Goal: Contribute content: Add original content to the website for others to see

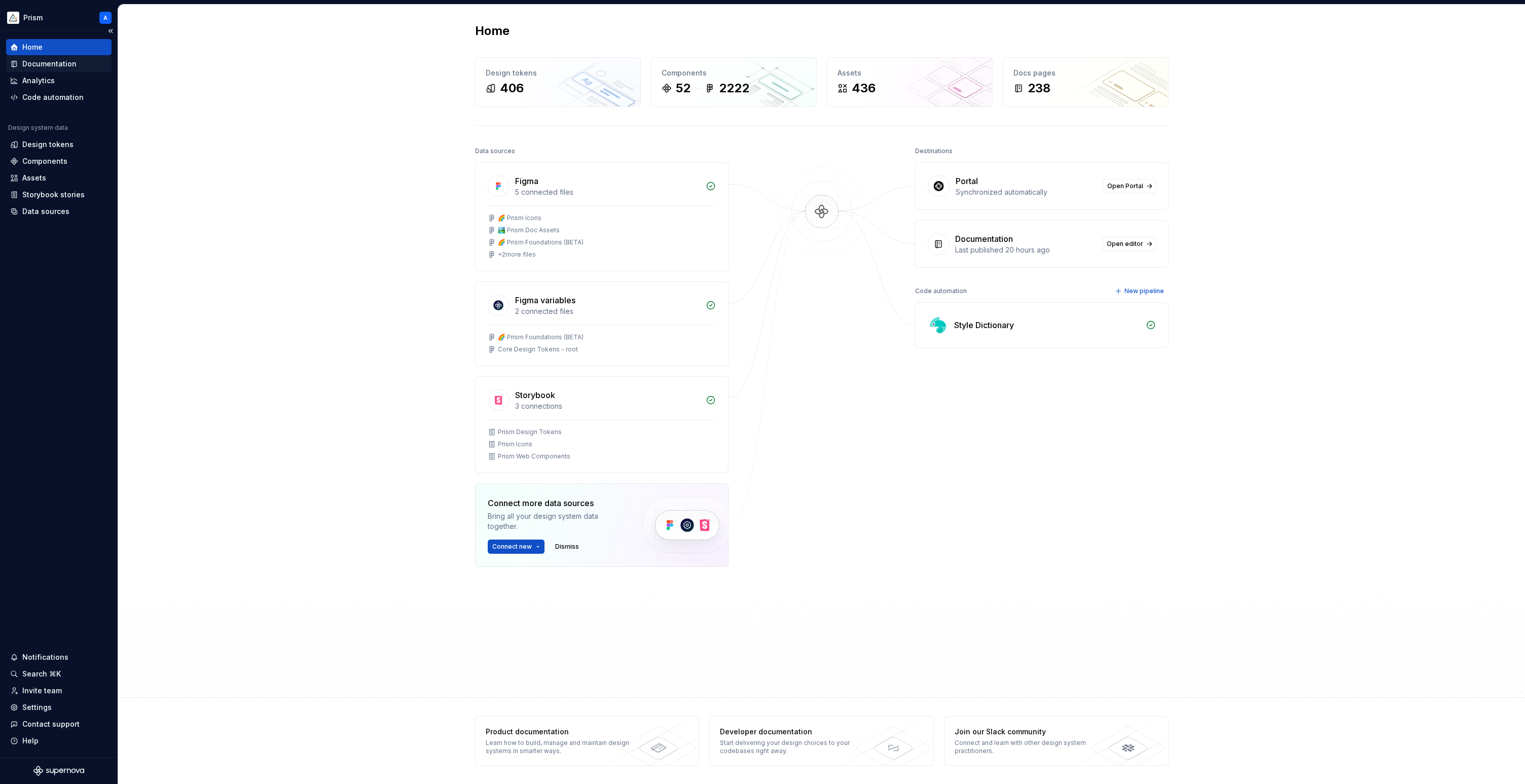
click at [59, 70] on div "Documentation" at bounding box center [59, 64] width 105 height 16
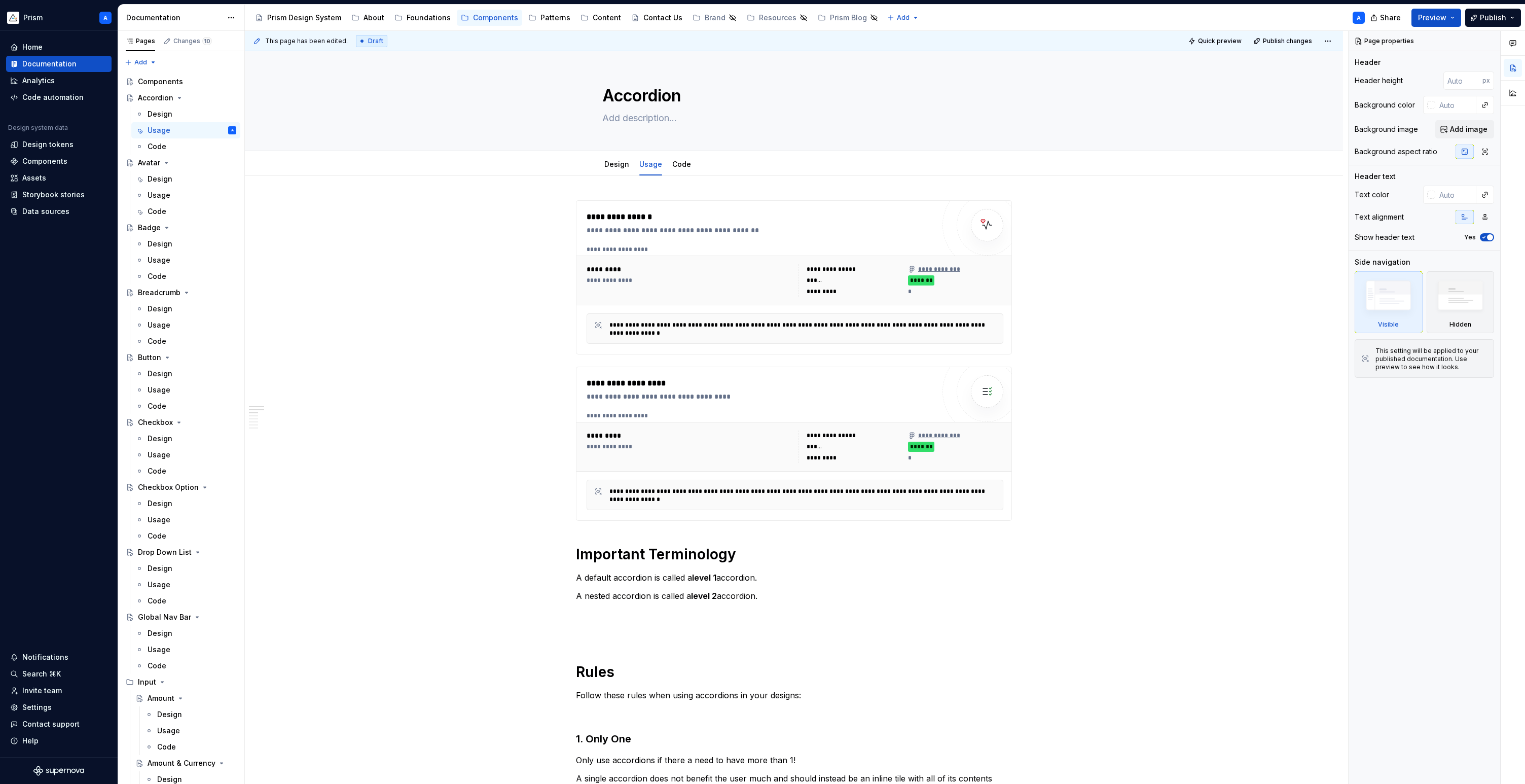
type textarea "*"
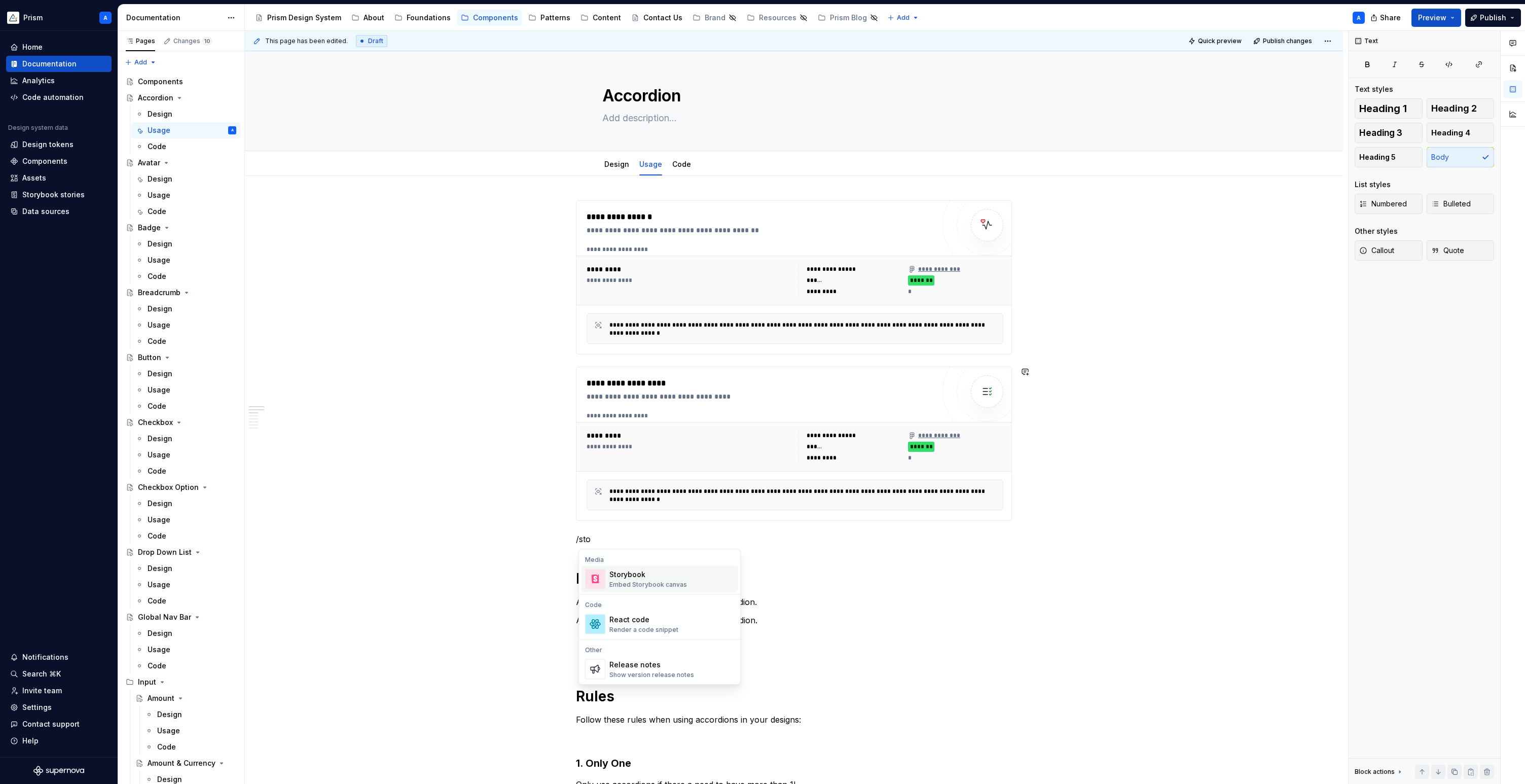
click at [660, 581] on div "Embed Storybook canvas" at bounding box center [648, 584] width 78 height 8
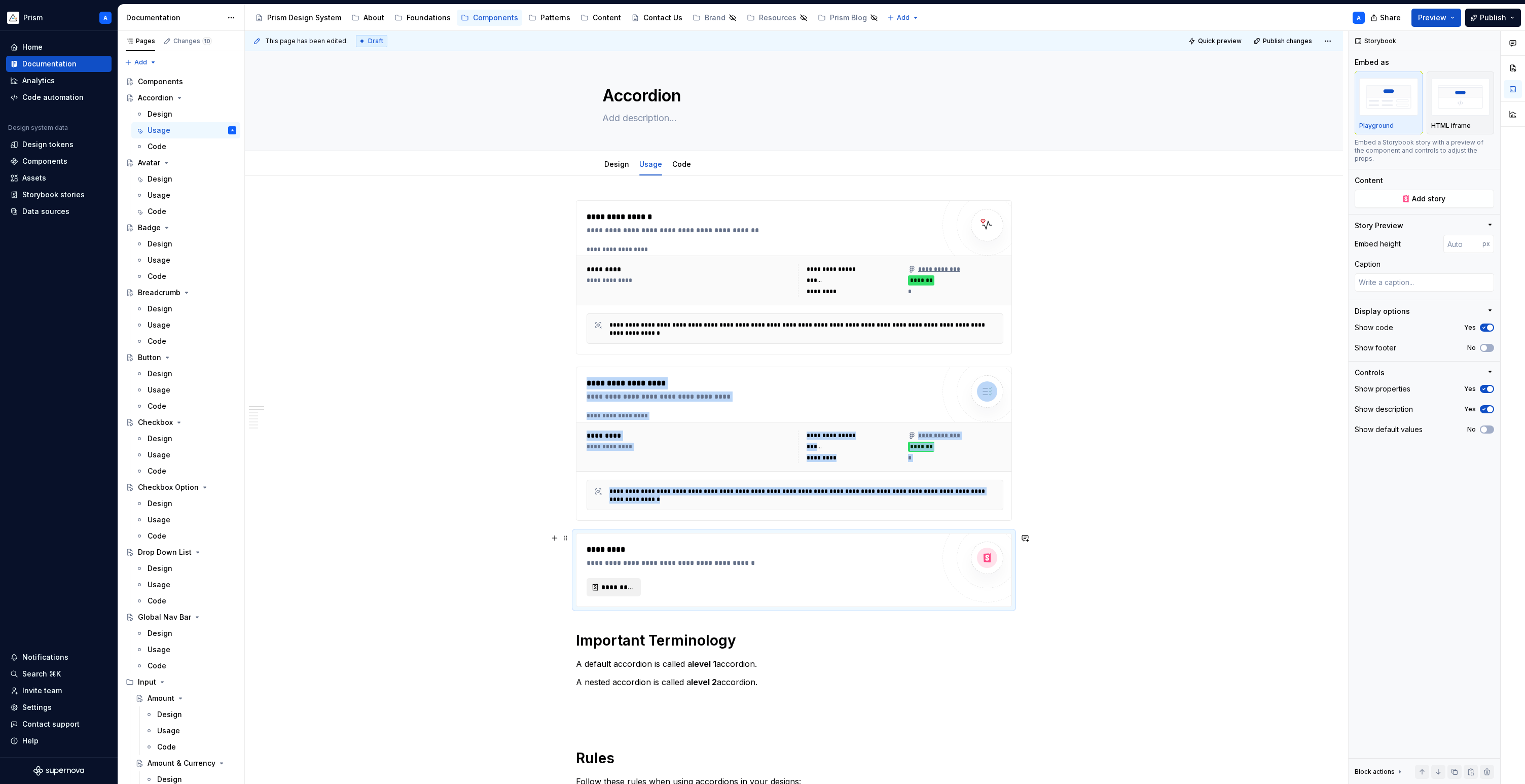
click at [616, 586] on span "*********" at bounding box center [617, 587] width 33 height 10
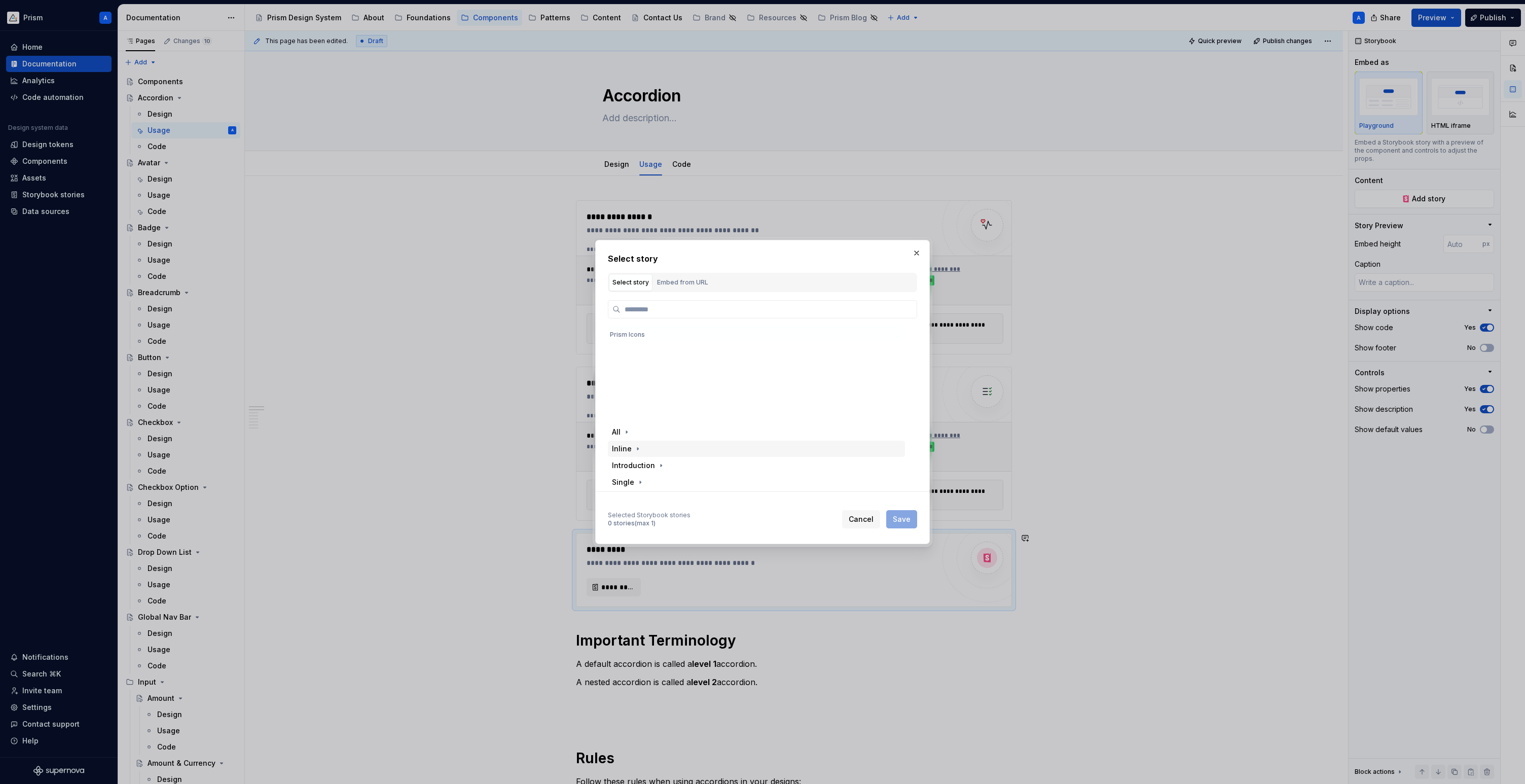
scroll to position [101, 0]
click at [632, 414] on icon "button" at bounding box center [634, 414] width 8 height 8
click at [682, 430] on icon "button" at bounding box center [682, 430] width 1 height 2
click at [660, 434] on icon "button" at bounding box center [659, 435] width 8 height 8
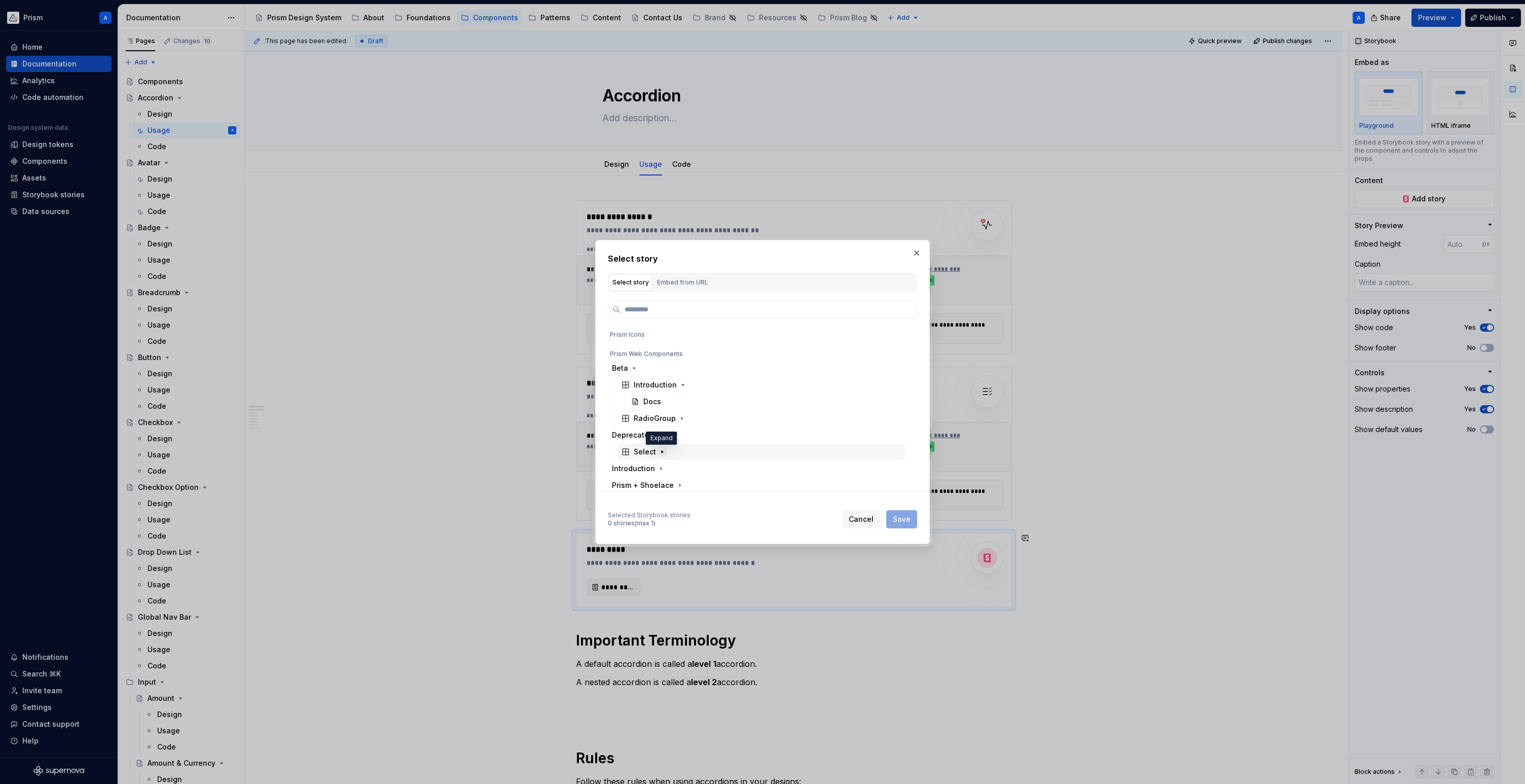
click at [661, 450] on icon "button" at bounding box center [662, 451] width 8 height 8
click at [660, 447] on icon "button" at bounding box center [660, 447] width 1 height 2
click at [679, 463] on icon "button" at bounding box center [679, 463] width 1 height 2
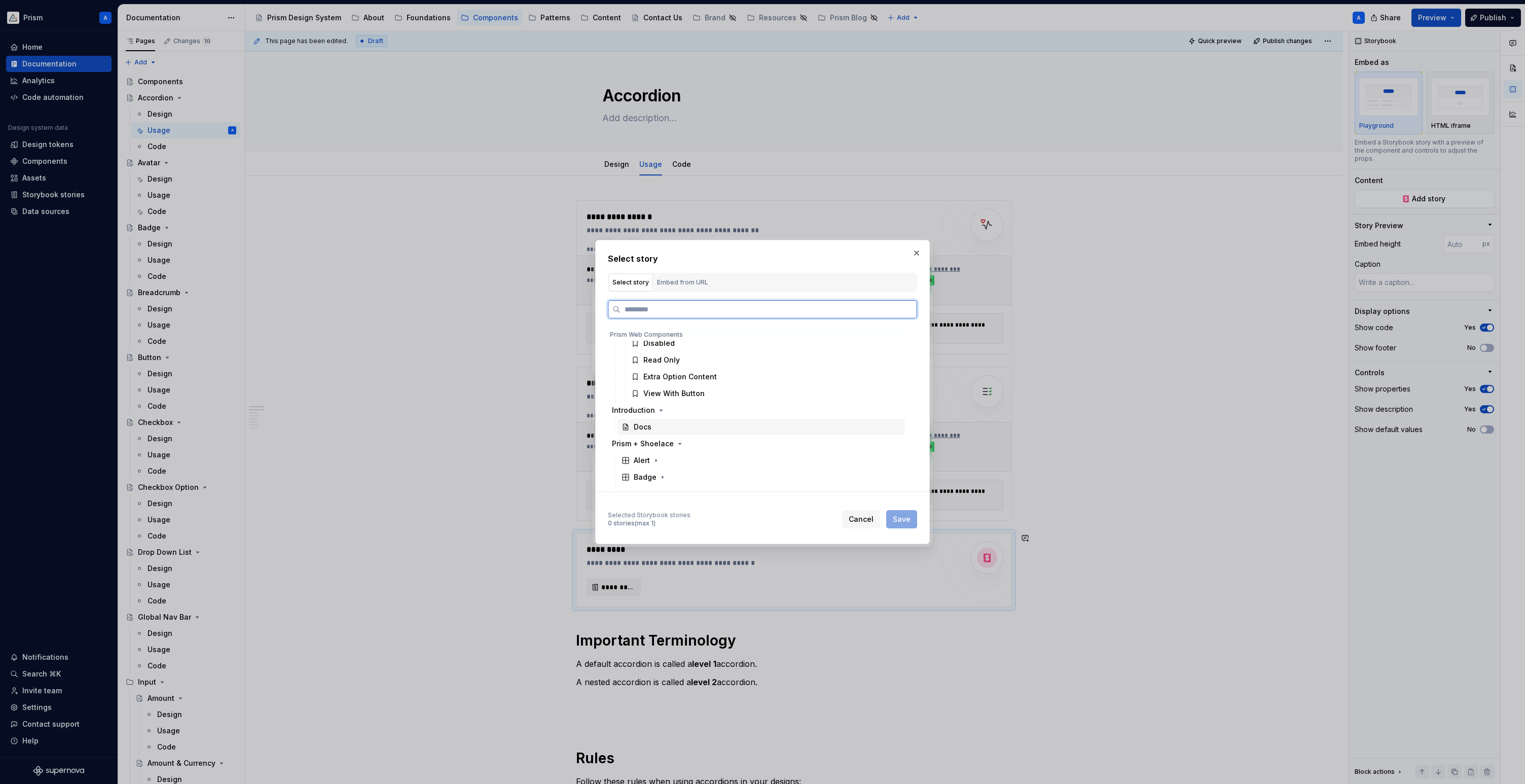
scroll to position [410, 0]
click at [657, 406] on icon "button" at bounding box center [655, 406] width 1 height 2
click at [861, 519] on span "Cancel" at bounding box center [861, 519] width 25 height 10
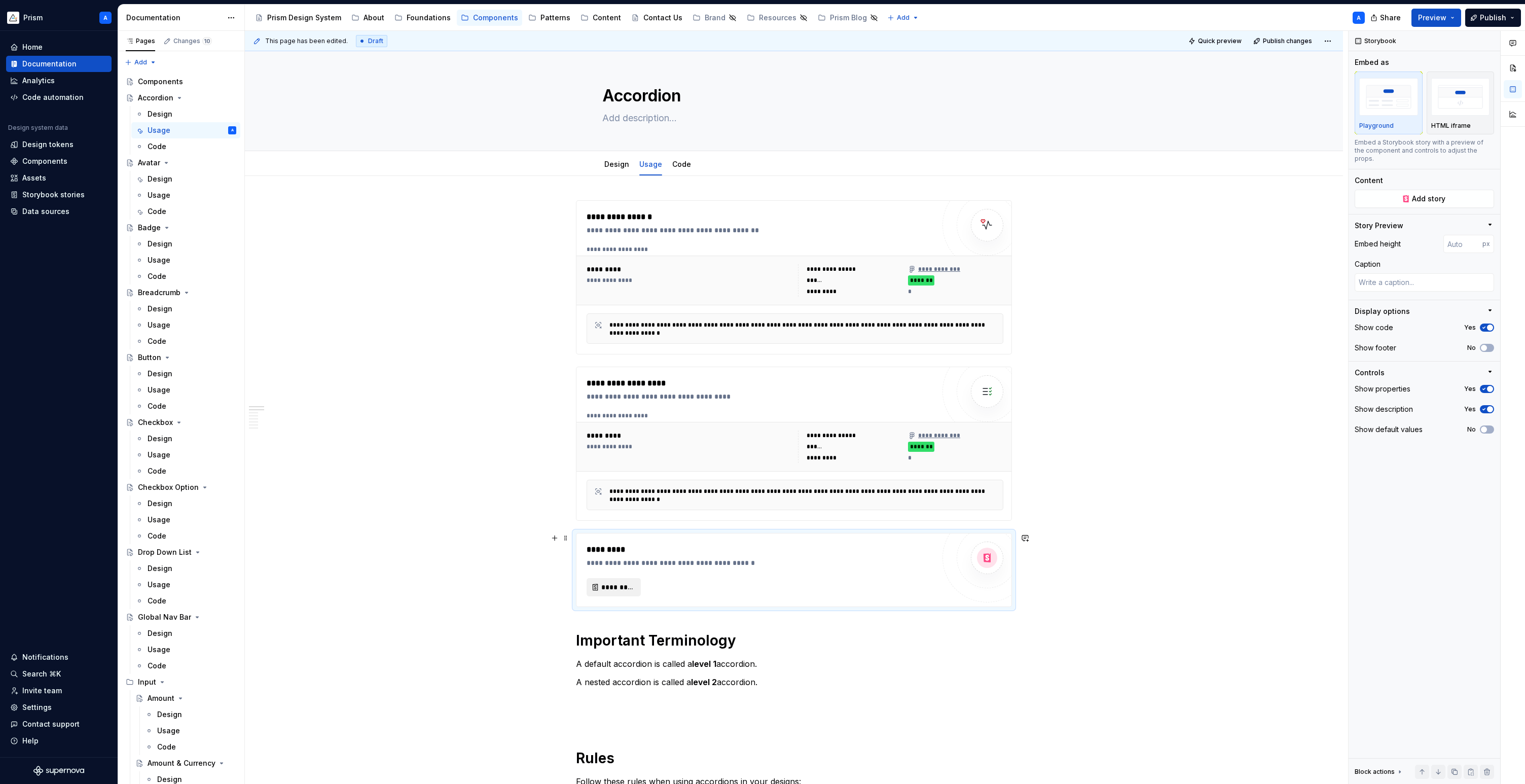
click at [616, 583] on span "*********" at bounding box center [617, 587] width 33 height 10
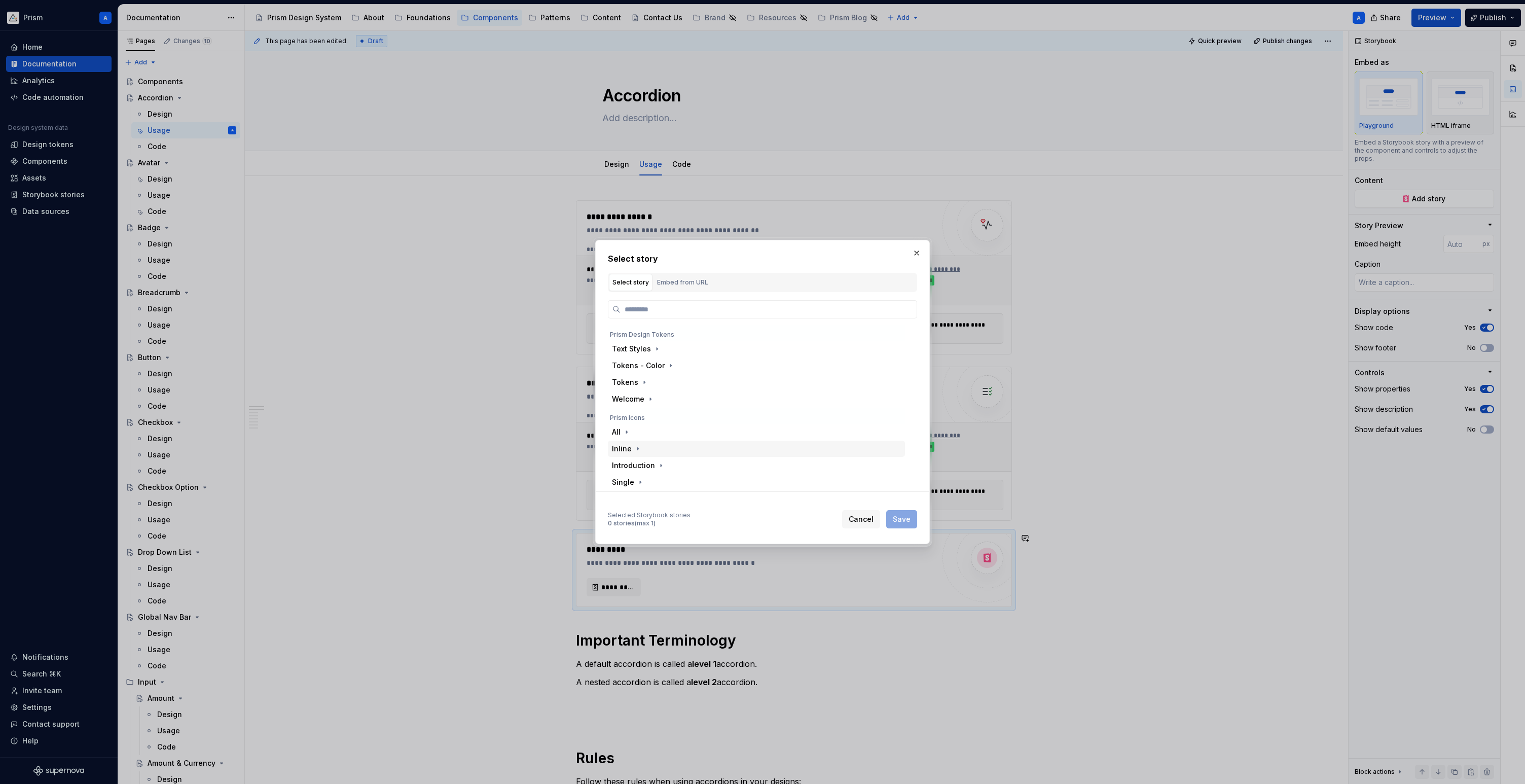
scroll to position [101, 0]
click at [660, 446] on icon "button" at bounding box center [660, 447] width 8 height 8
click at [649, 460] on div "Docs" at bounding box center [643, 464] width 18 height 10
click at [906, 520] on span "Save" at bounding box center [901, 519] width 18 height 10
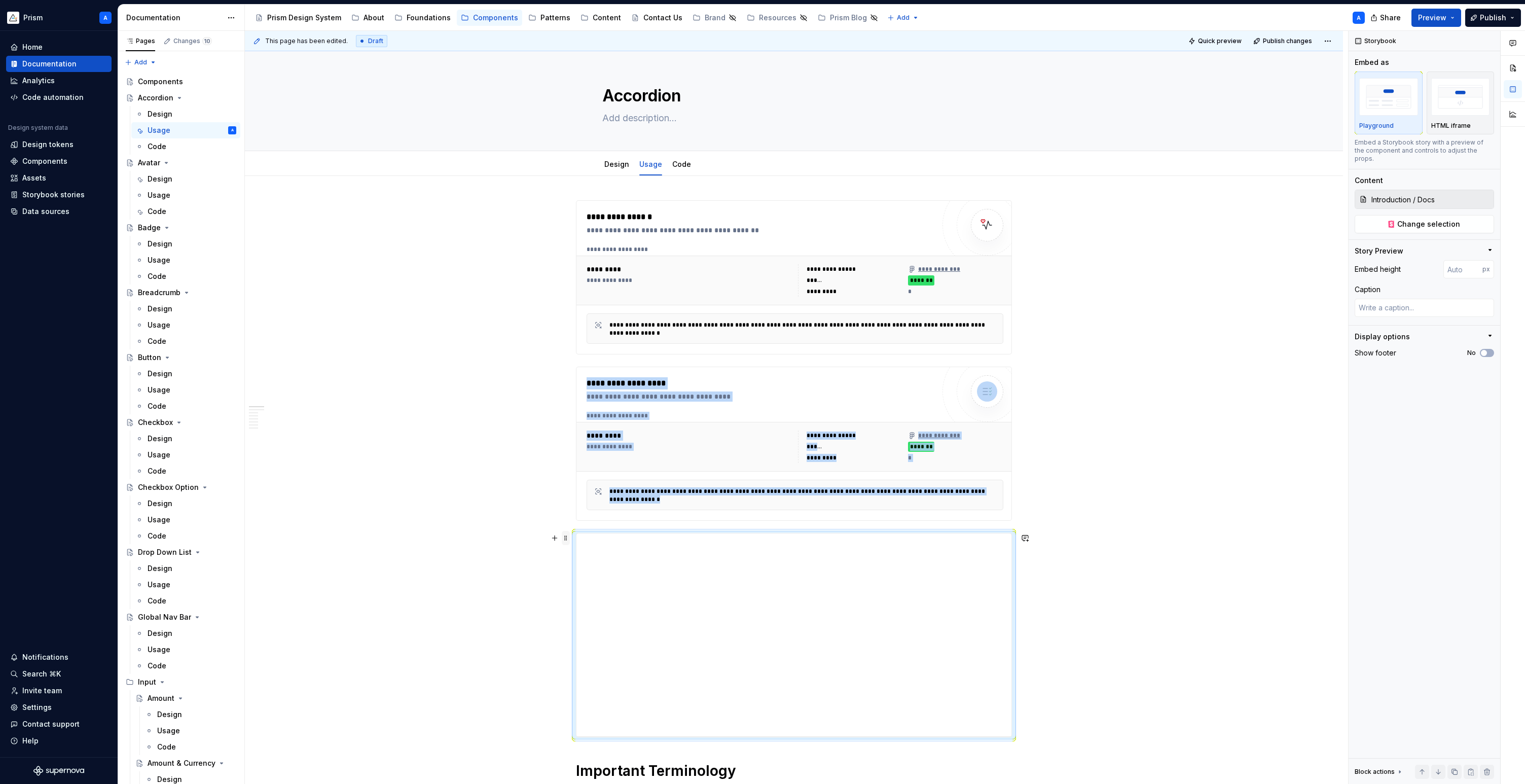
click at [569, 541] on span at bounding box center [565, 537] width 8 height 14
click at [594, 630] on div "Delete" at bounding box center [616, 627] width 66 height 10
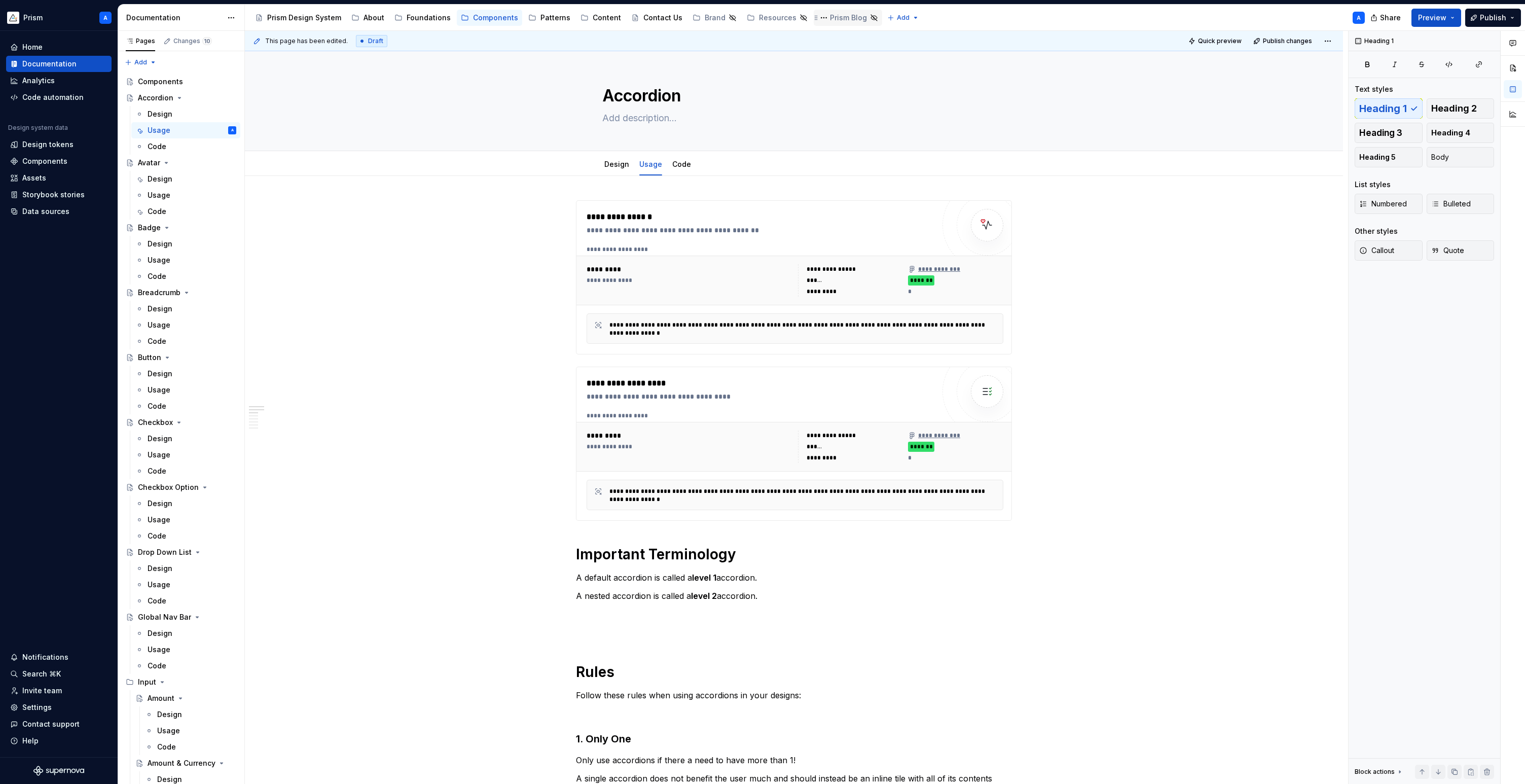
type textarea "*"
